Goal: Find specific page/section: Find specific page/section

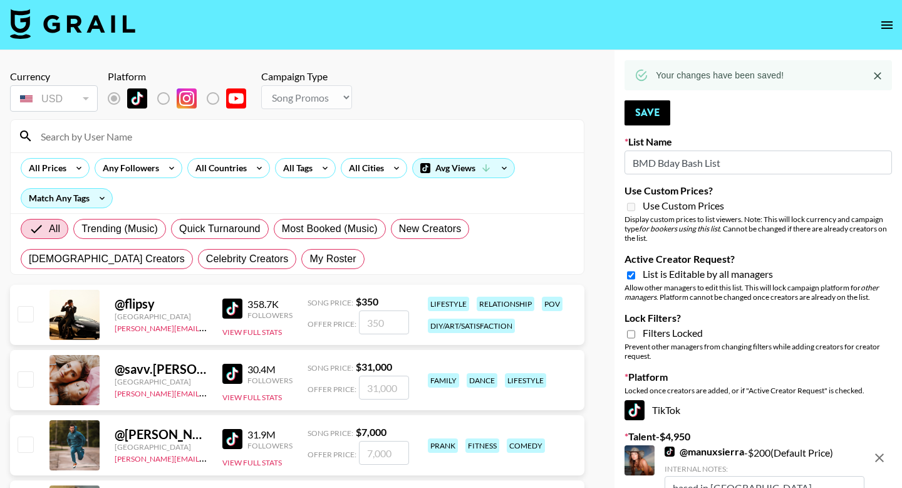
select select "Song"
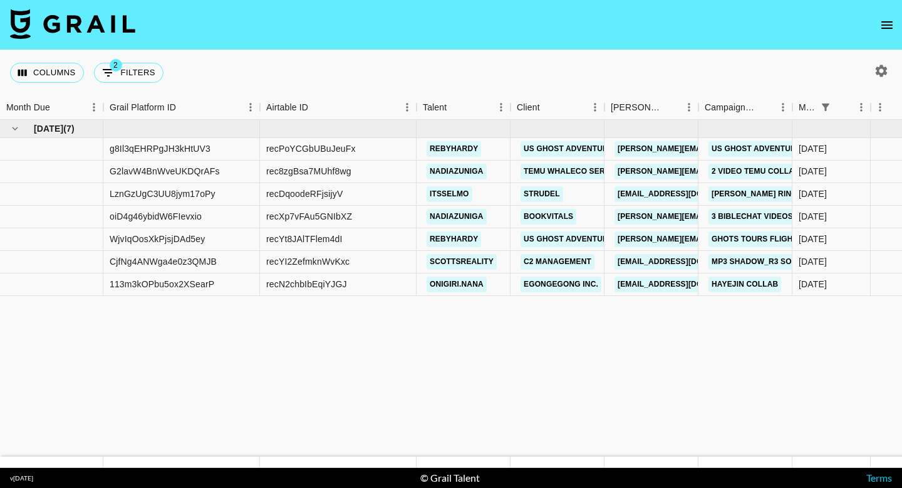
click at [882, 21] on icon "open drawer" at bounding box center [887, 25] width 11 height 8
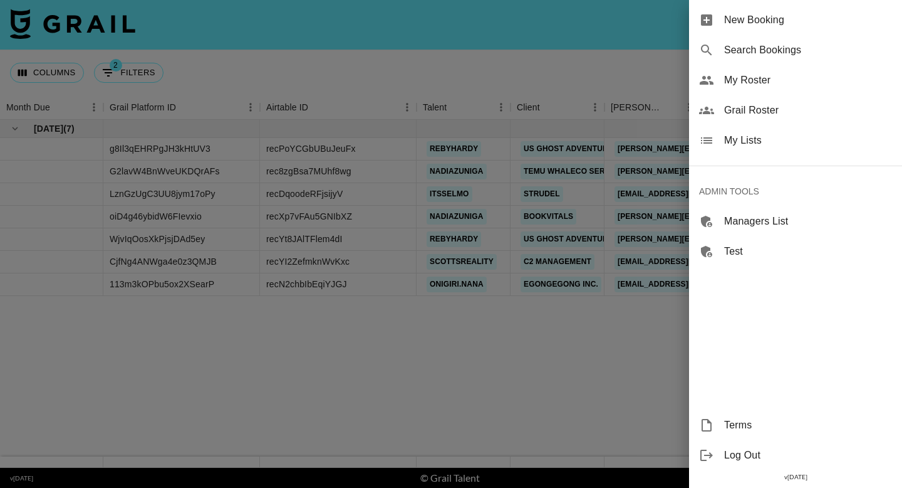
click at [741, 108] on span "Grail Roster" at bounding box center [808, 110] width 168 height 15
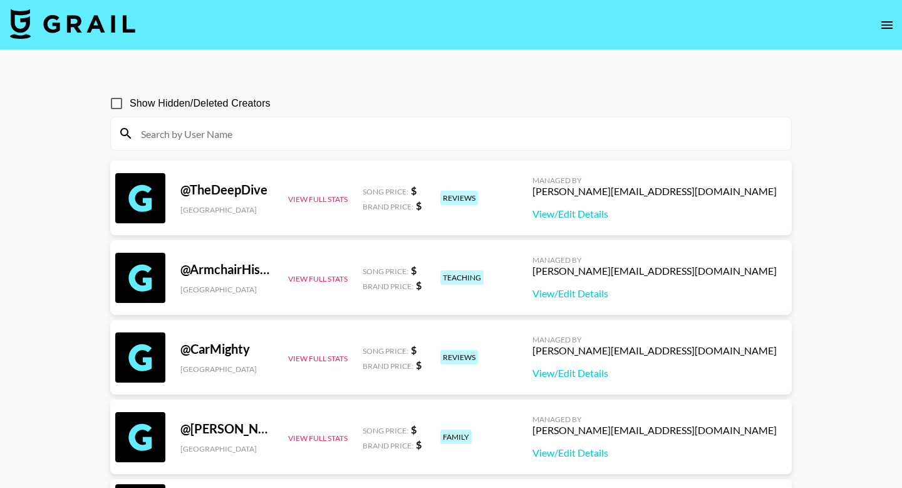
click at [227, 137] on input at bounding box center [458, 133] width 651 height 20
paste input "maddie.eppe"
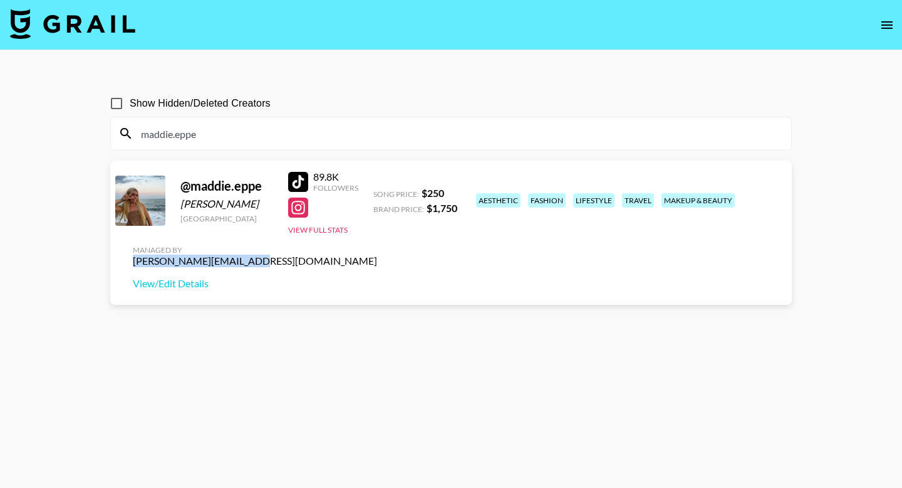
drag, startPoint x: 781, startPoint y: 194, endPoint x: 663, endPoint y: 195, distance: 117.8
click at [387, 235] on div "Managed By [PERSON_NAME][EMAIL_ADDRESS][DOMAIN_NAME] View/Edit Details" at bounding box center [255, 267] width 264 height 65
copy div "[PERSON_NAME][EMAIL_ADDRESS][DOMAIN_NAME]"
click at [397, 135] on input "maddie.eppe" at bounding box center [458, 133] width 651 height 20
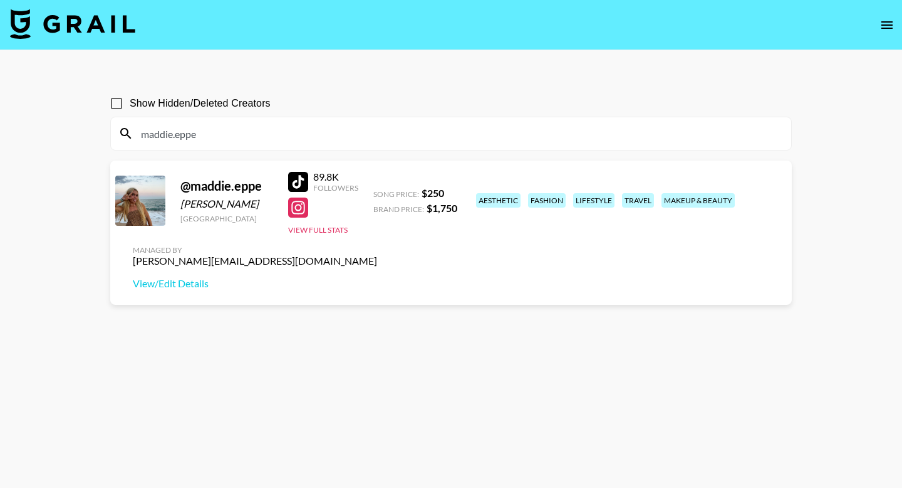
click at [397, 135] on input "maddie.eppe" at bounding box center [458, 133] width 651 height 20
paste input "avachilders"
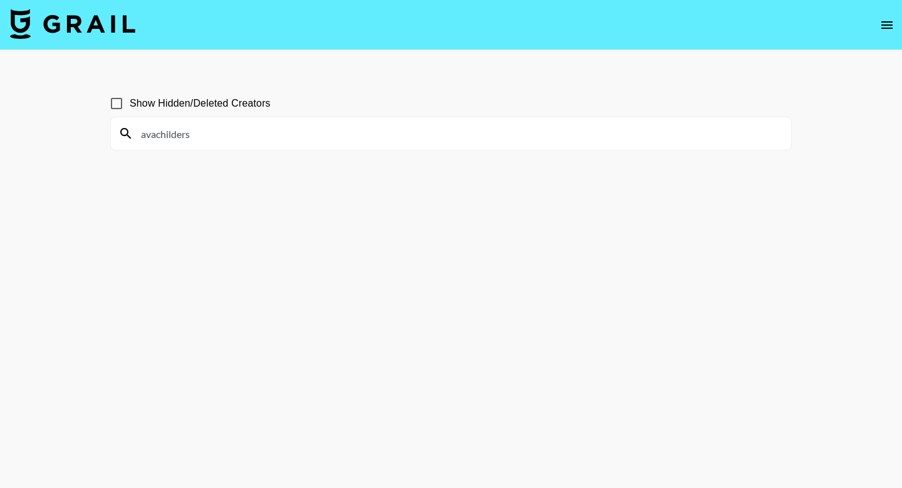
type input "avachilders"
click at [116, 97] on input "Show Hidden/Deleted Creators" at bounding box center [116, 103] width 26 height 26
click at [116, 98] on input "Show Hidden/Deleted Creators" at bounding box center [116, 103] width 26 height 26
checkbox input "false"
click at [208, 137] on input "avachilders" at bounding box center [458, 133] width 651 height 20
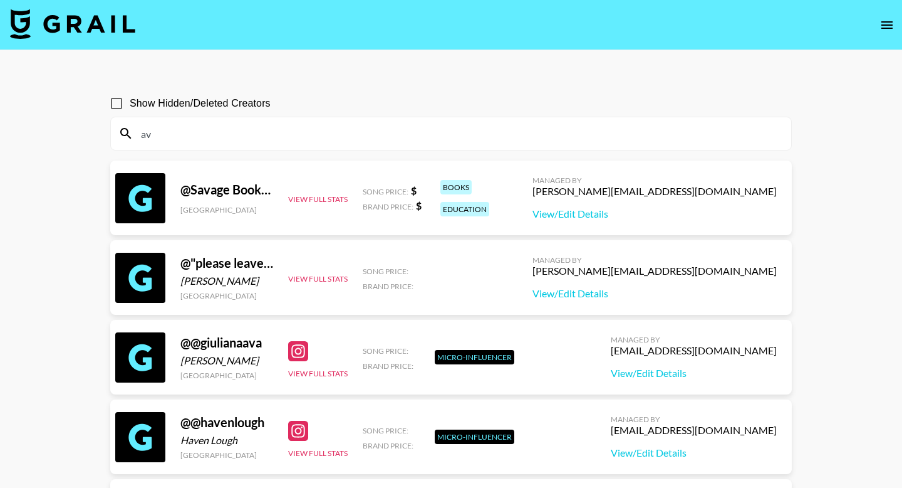
type input "a"
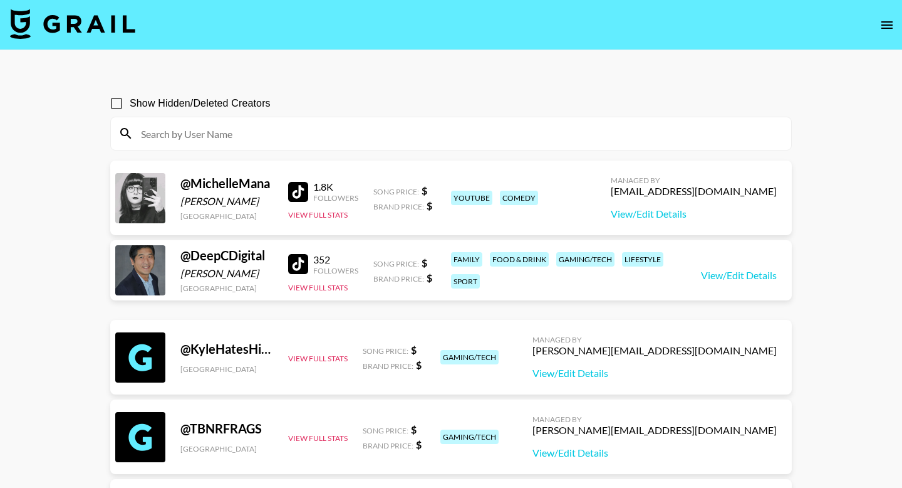
click at [296, 127] on input at bounding box center [458, 133] width 651 height 20
paste input "avaachilders"
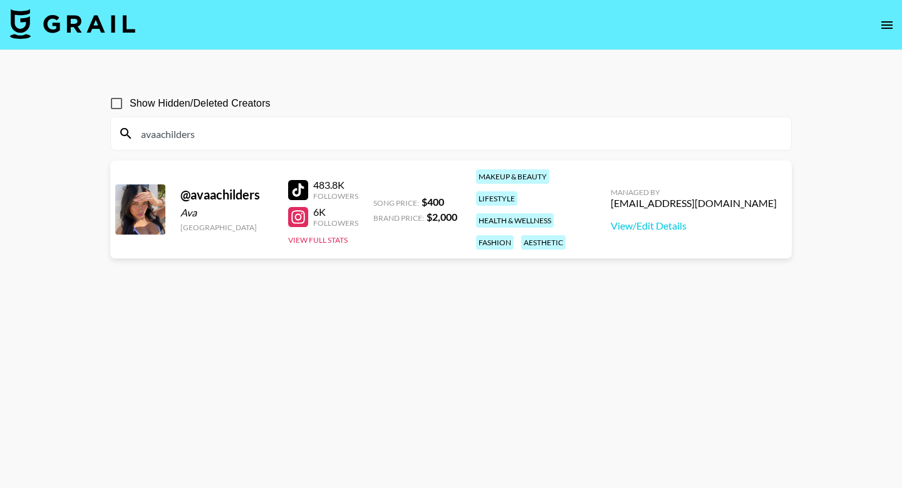
click at [284, 132] on input "avaachilders" at bounding box center [458, 133] width 651 height 20
paste input "lexietollerstrup_"
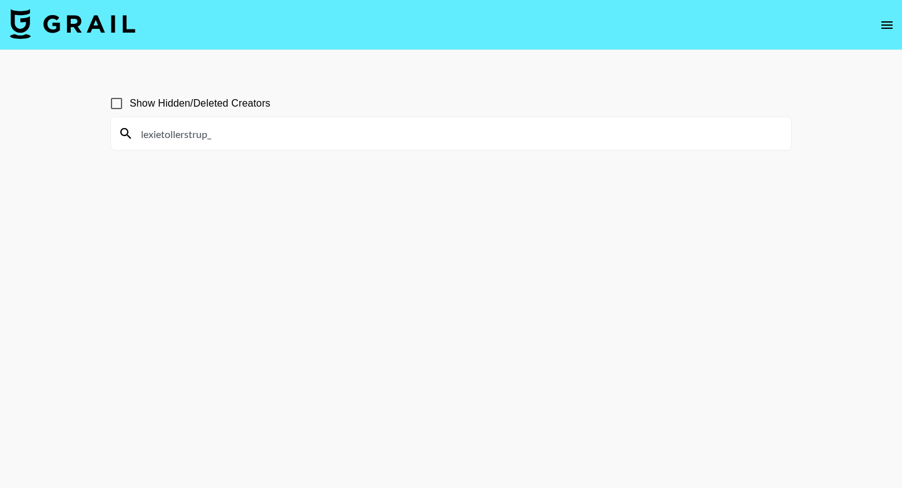
type input "lexietollerstrup_"
click at [115, 99] on input "Show Hidden/Deleted Creators" at bounding box center [116, 103] width 26 height 26
checkbox input "false"
click at [212, 141] on input "lexietollerstrup_" at bounding box center [458, 133] width 651 height 20
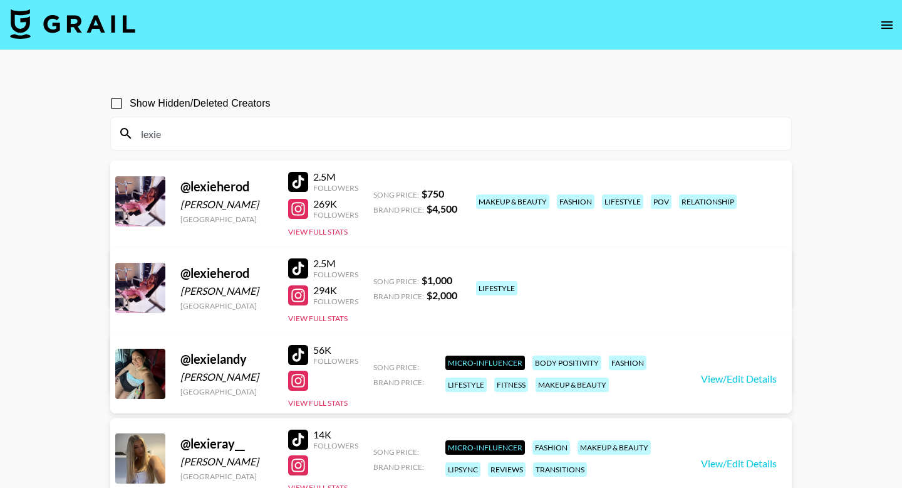
click at [227, 133] on input "lexie" at bounding box center [458, 133] width 651 height 20
paste input "lexietollestrup_"
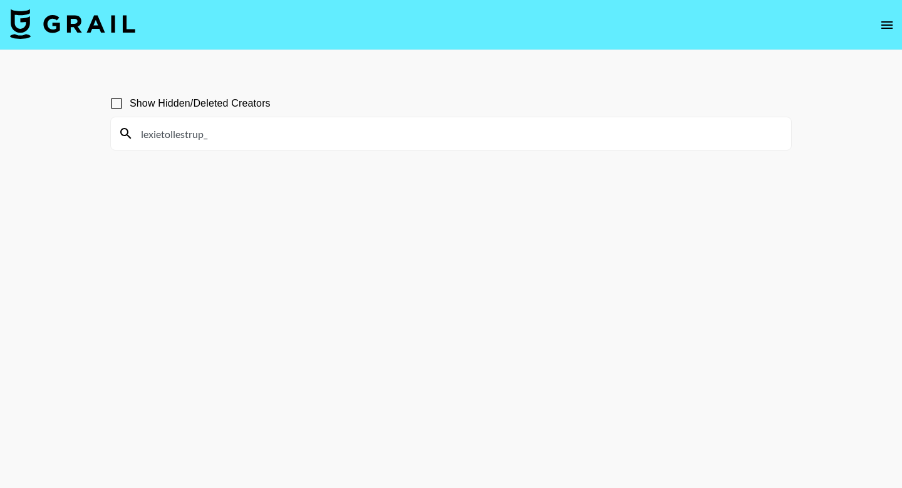
type input "lexie"
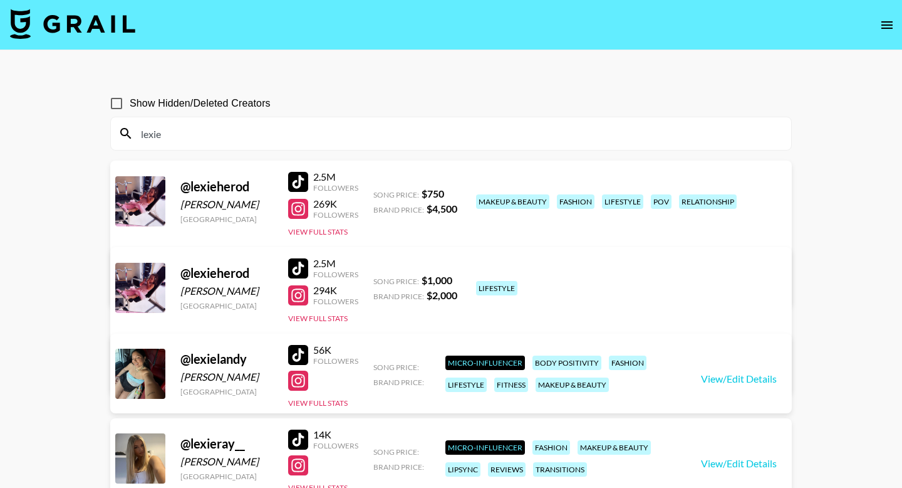
scroll to position [180, 0]
